Goal: Task Accomplishment & Management: Manage account settings

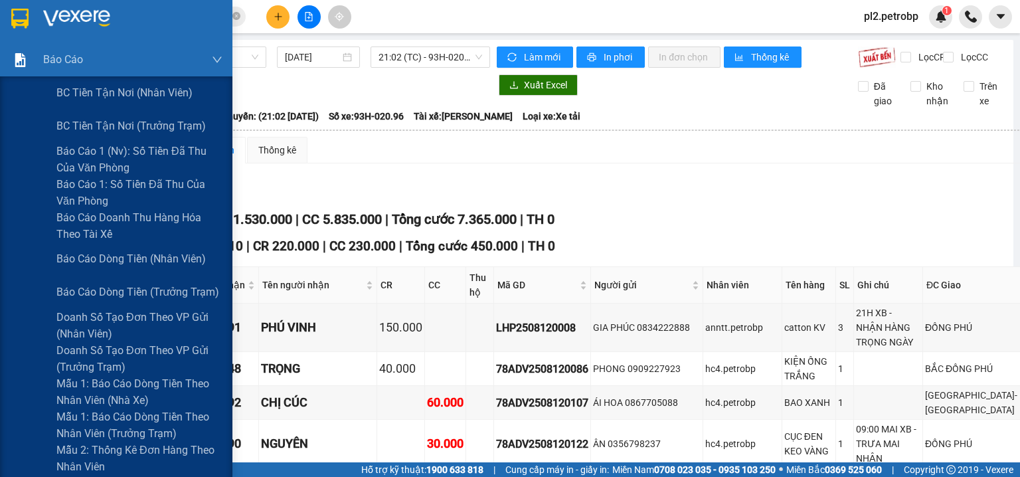
scroll to position [1346, 0]
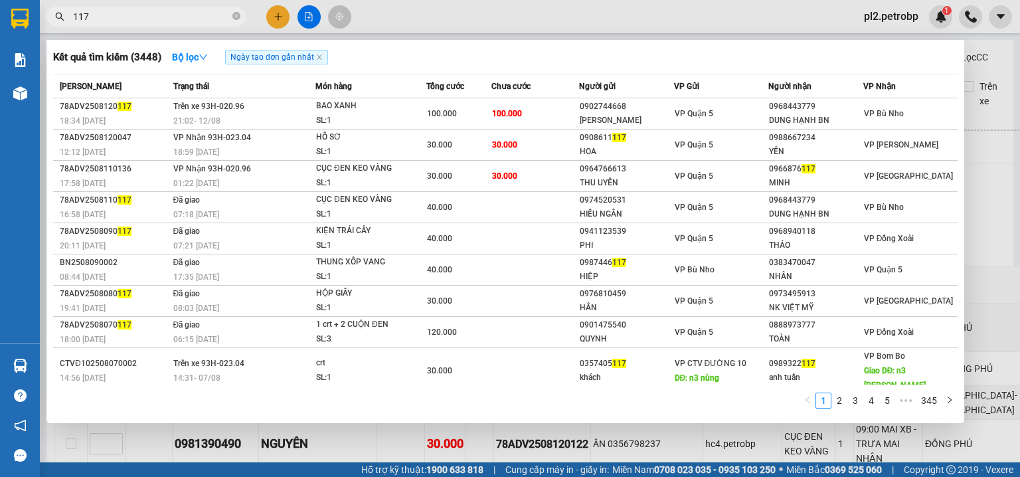
scroll to position [2904, 0]
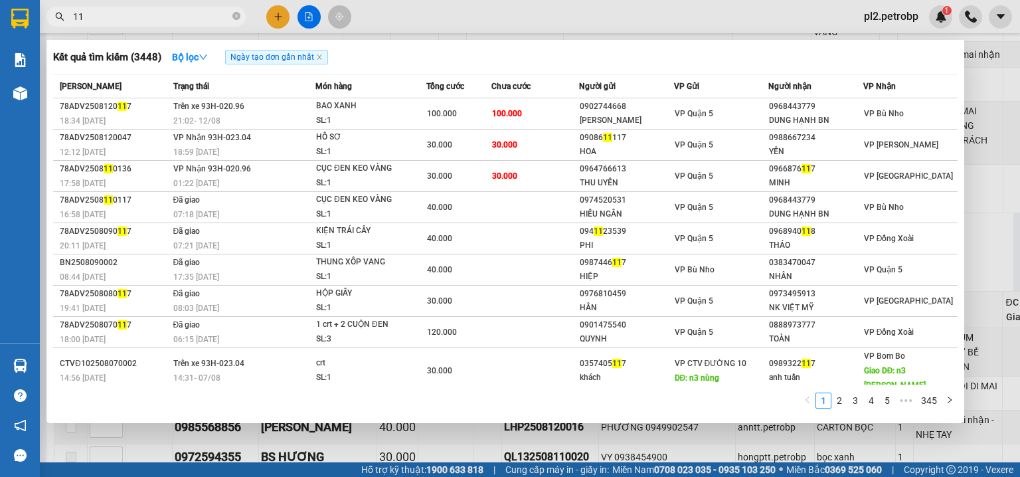
type input "1"
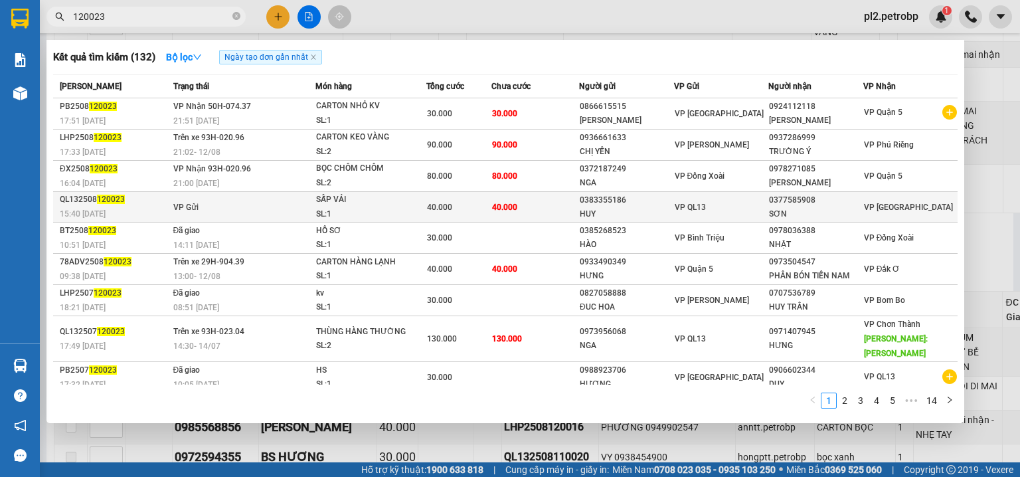
type input "120023"
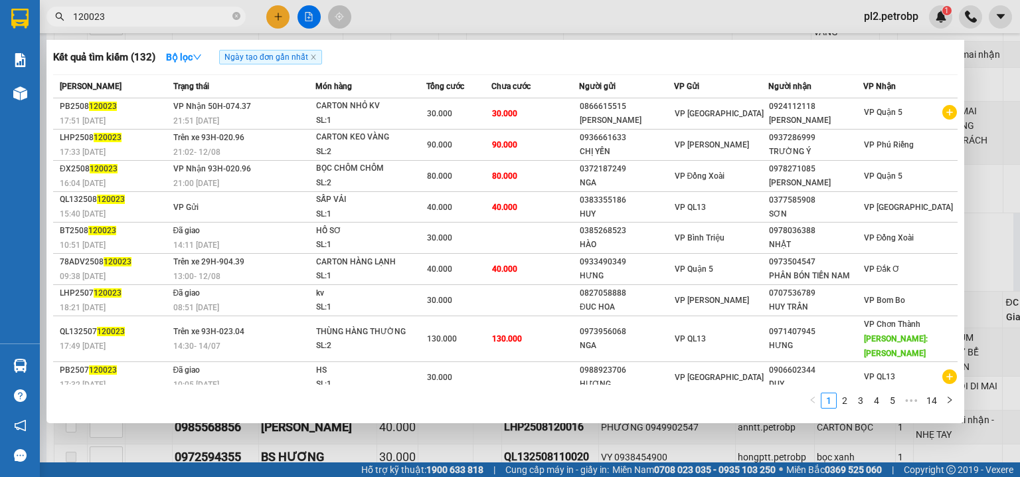
click at [382, 14] on div at bounding box center [510, 238] width 1020 height 477
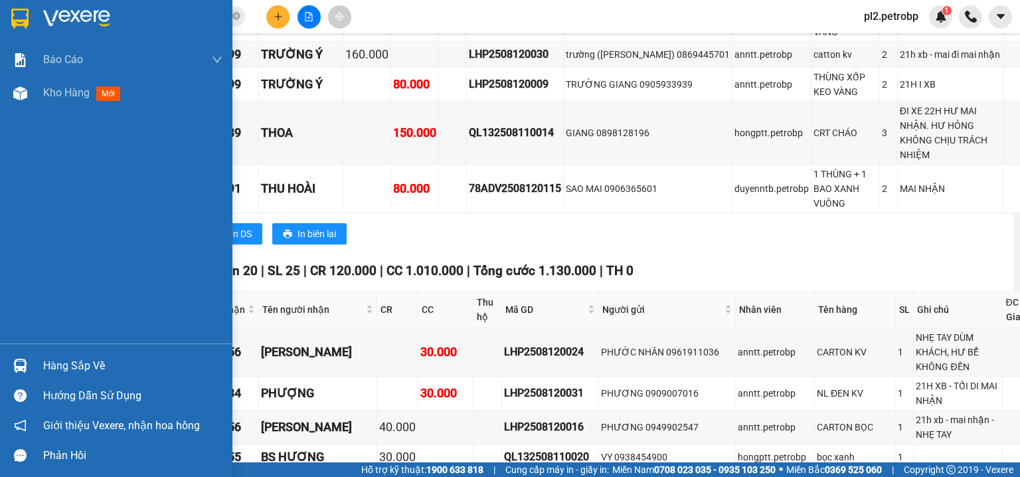
click at [77, 370] on div "Hàng sắp về" at bounding box center [132, 366] width 179 height 20
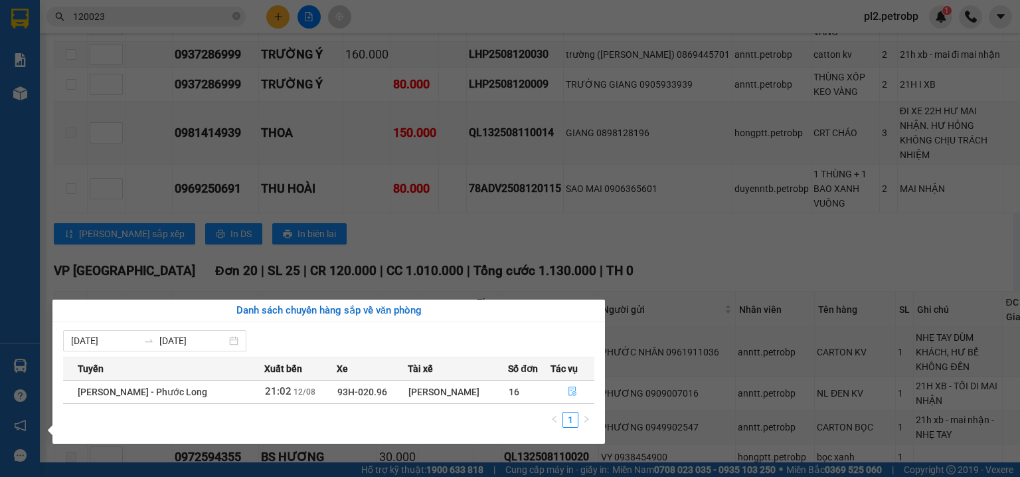
click at [574, 393] on icon "file-done" at bounding box center [572, 391] width 9 height 9
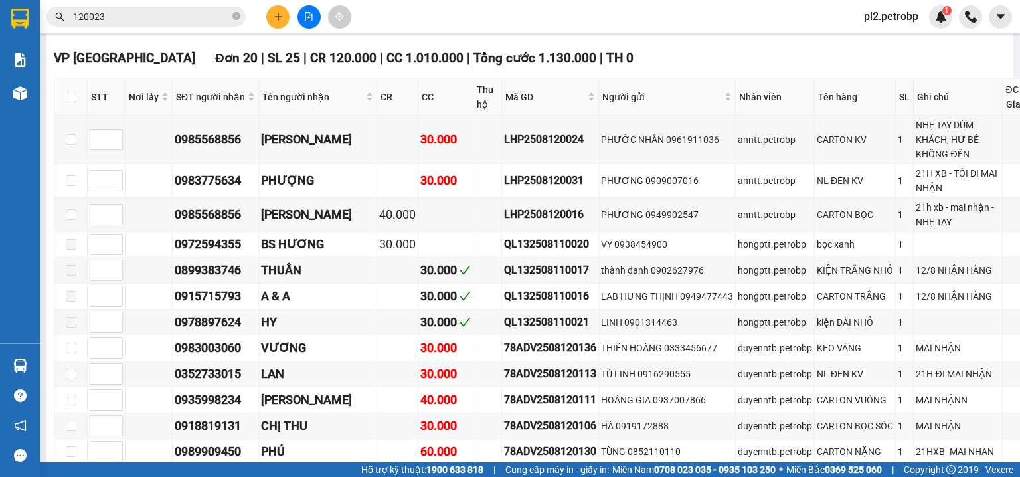
scroll to position [3258, 0]
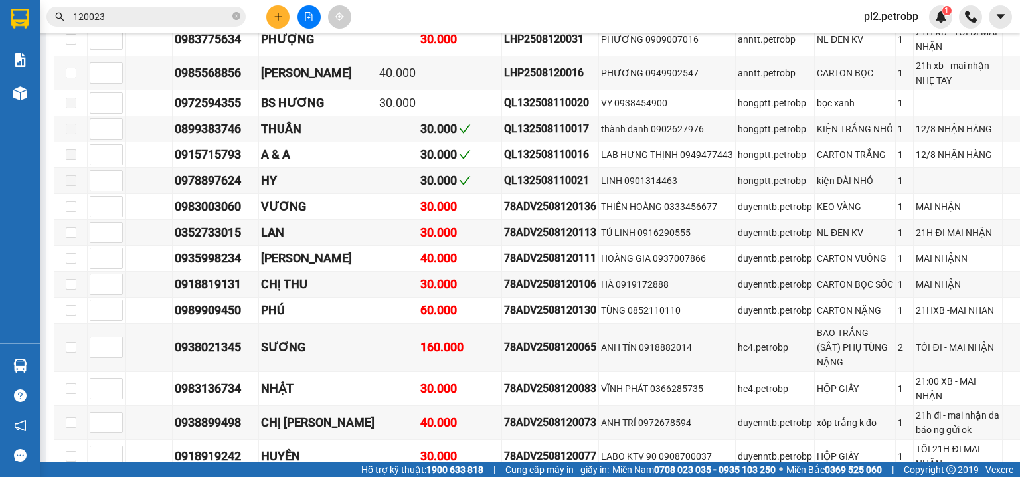
checkbox input "true"
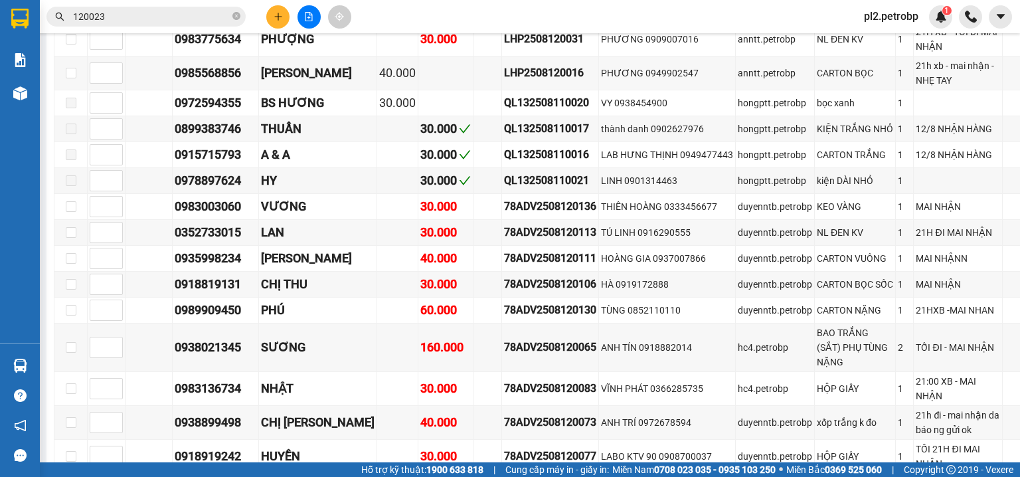
checkbox input "true"
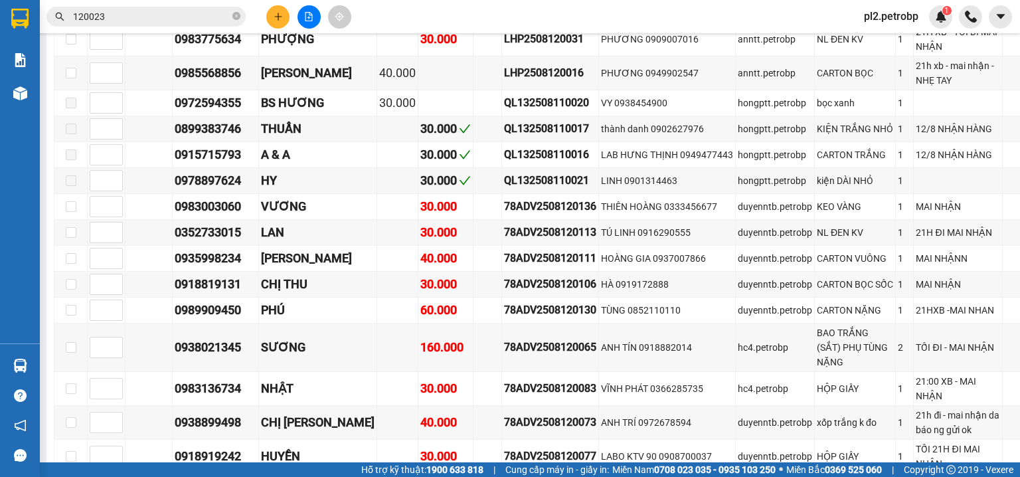
checkbox input "true"
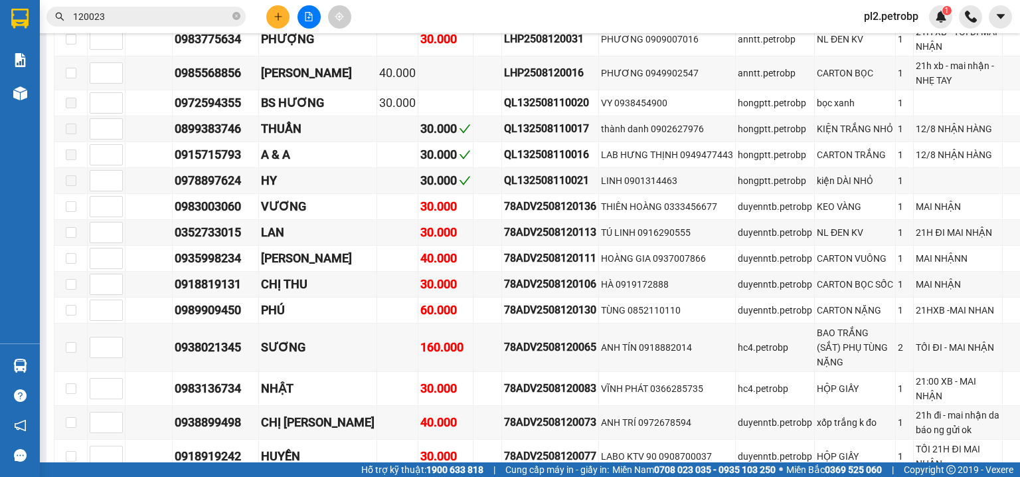
checkbox input "true"
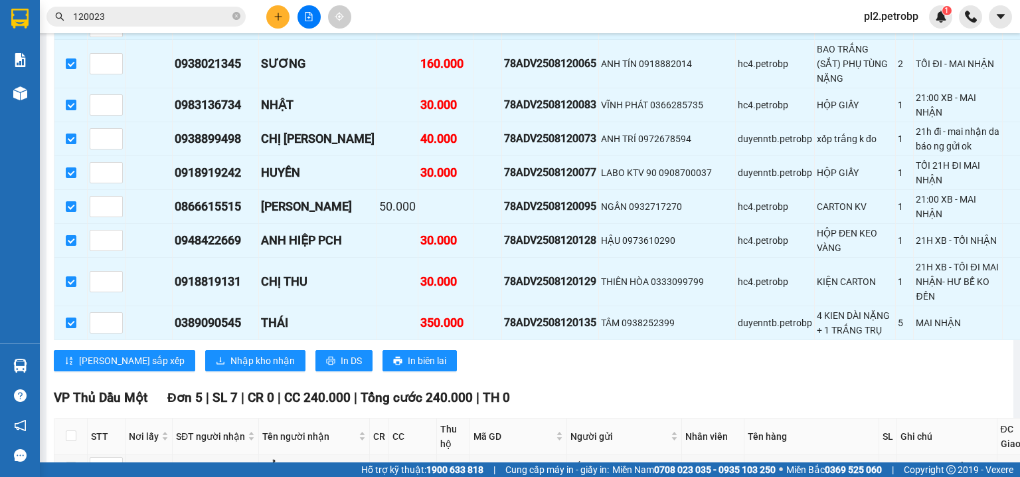
scroll to position [3754, 0]
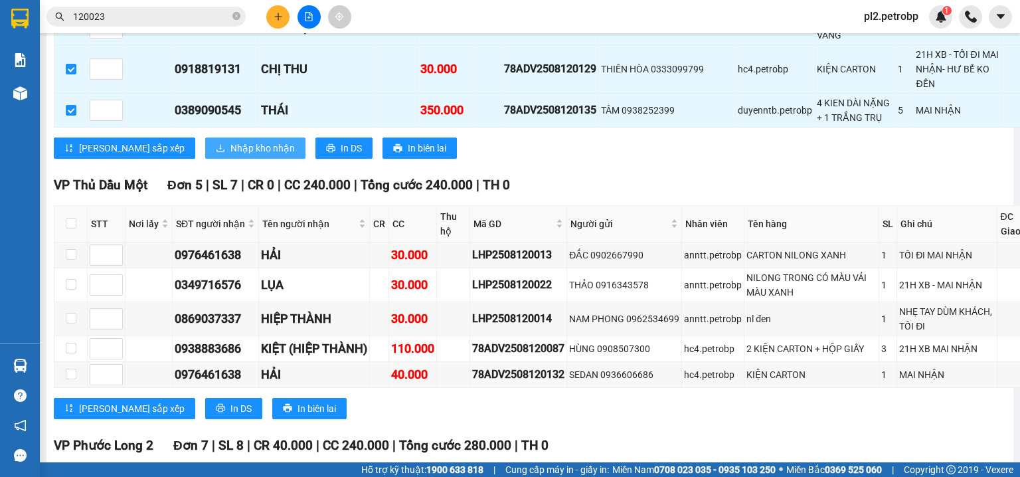
click at [230, 155] on span "Nhập kho nhận" at bounding box center [262, 148] width 64 height 15
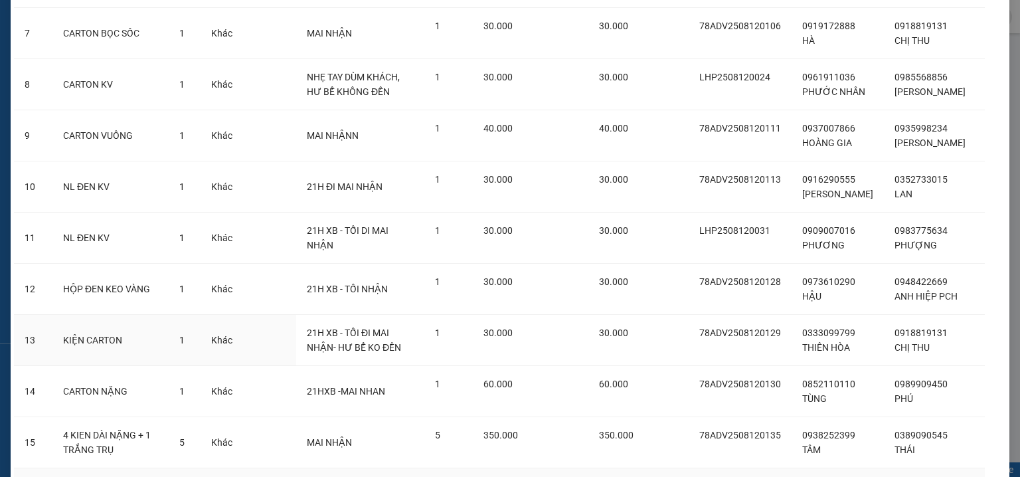
scroll to position [591, 0]
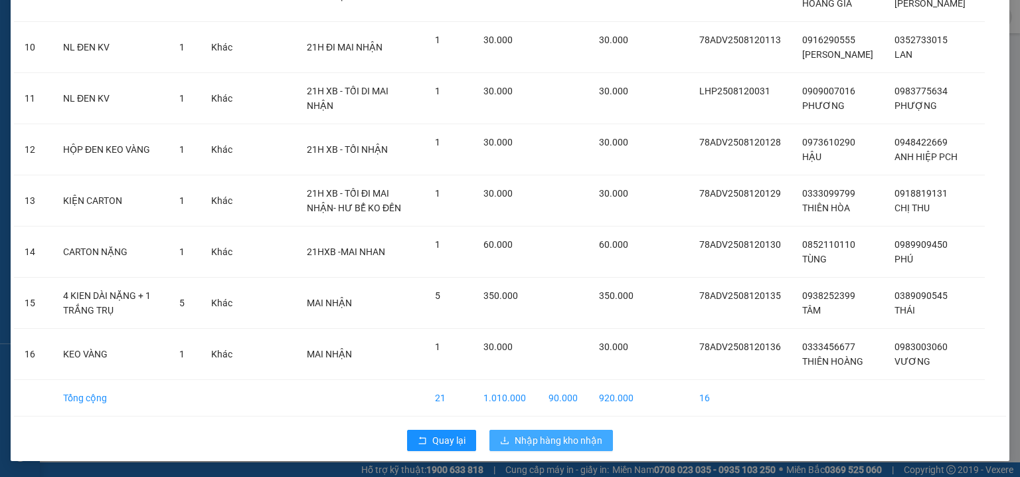
click at [564, 447] on span "Nhập hàng kho nhận" at bounding box center [559, 440] width 88 height 15
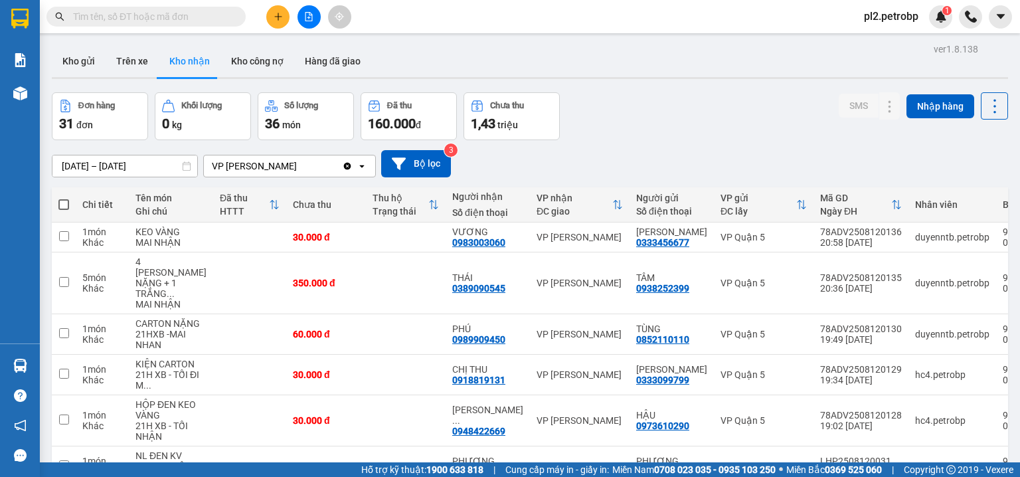
click at [643, 145] on div "[DATE] – [DATE] Press the down arrow key to interact with the calendar and sele…" at bounding box center [530, 163] width 956 height 47
